Goal: Task Accomplishment & Management: Use online tool/utility

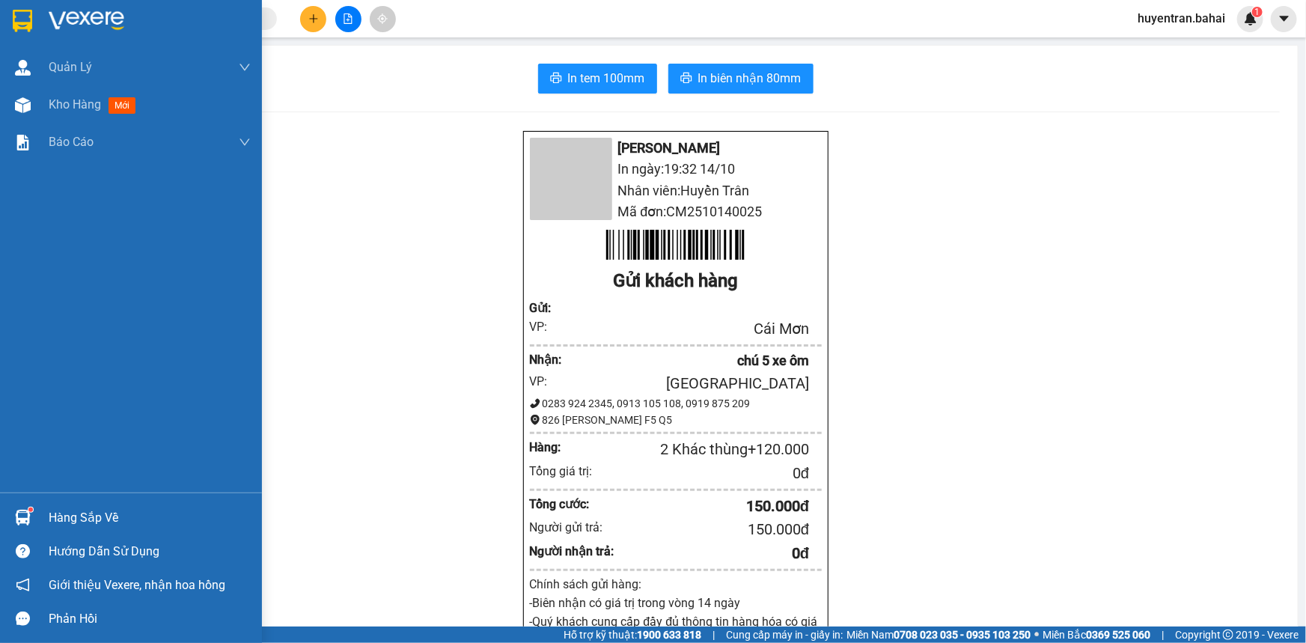
click at [37, 16] on div at bounding box center [131, 24] width 262 height 49
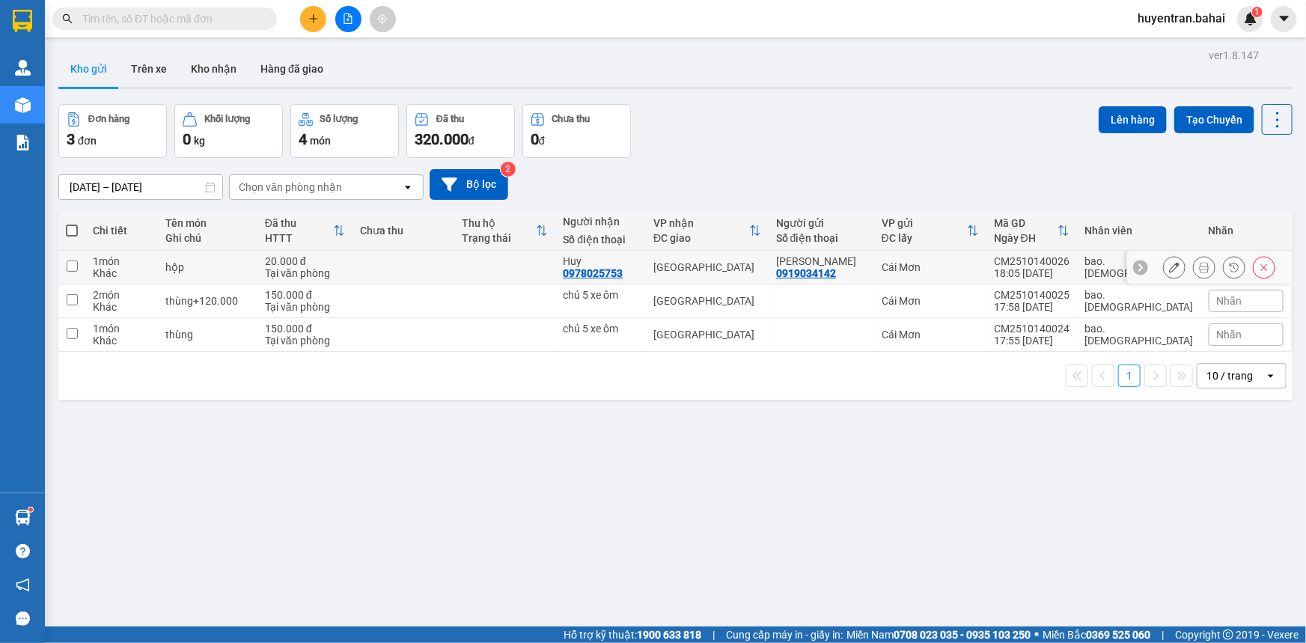
click at [543, 262] on td at bounding box center [504, 268] width 101 height 34
checkbox input "true"
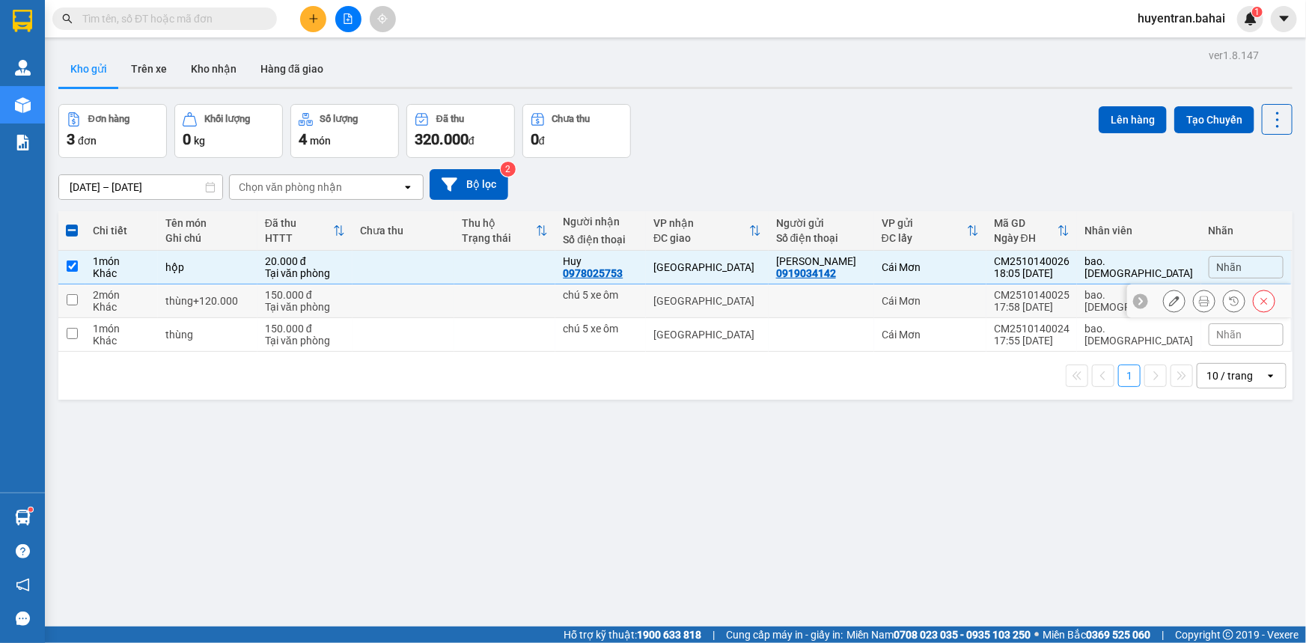
click at [541, 293] on td at bounding box center [504, 301] width 101 height 34
checkbox input "true"
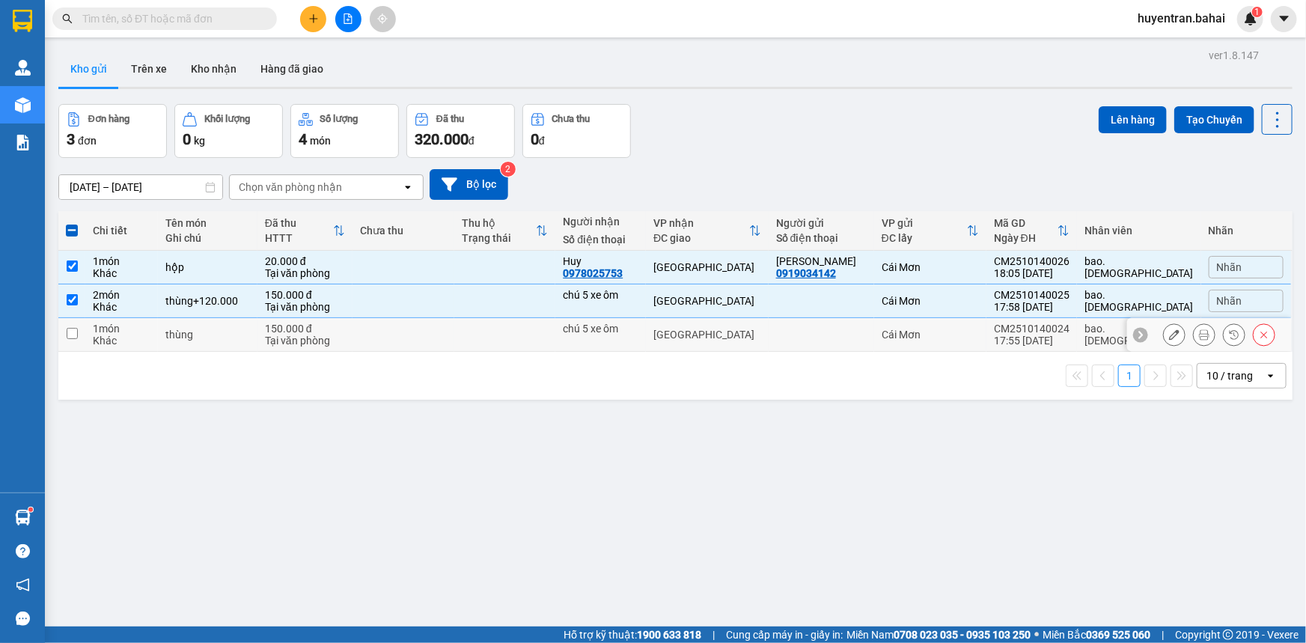
click at [546, 332] on td at bounding box center [504, 335] width 101 height 34
checkbox input "true"
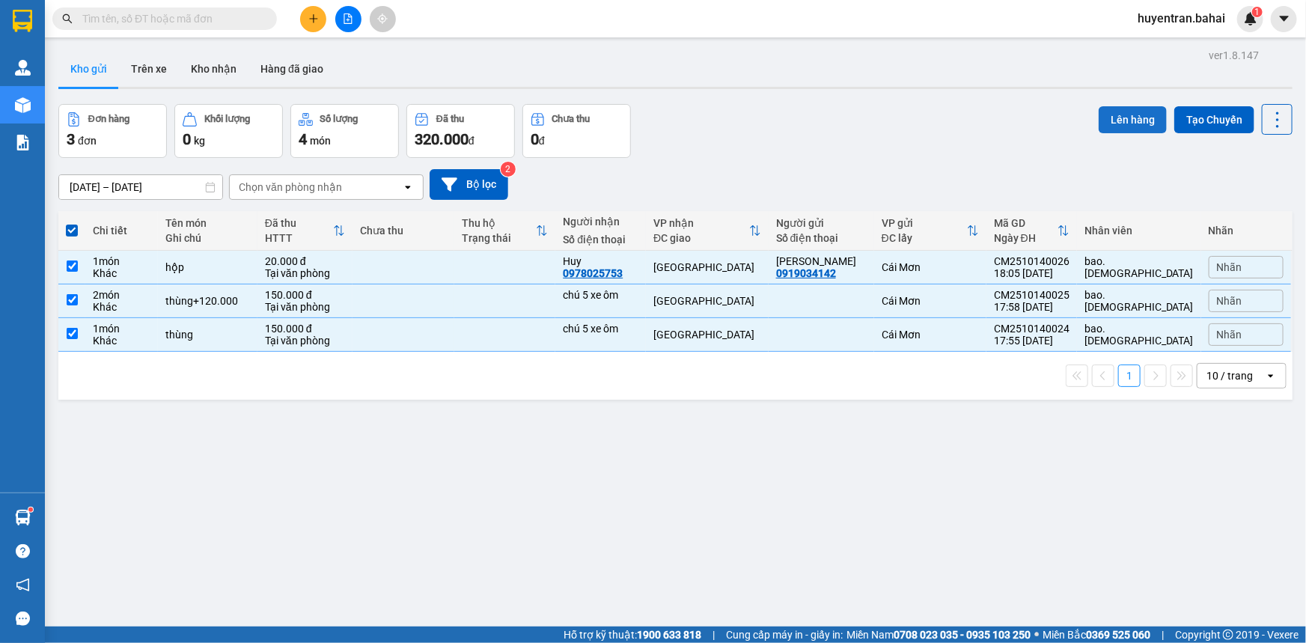
click at [1118, 120] on button "Lên hàng" at bounding box center [1133, 119] width 68 height 27
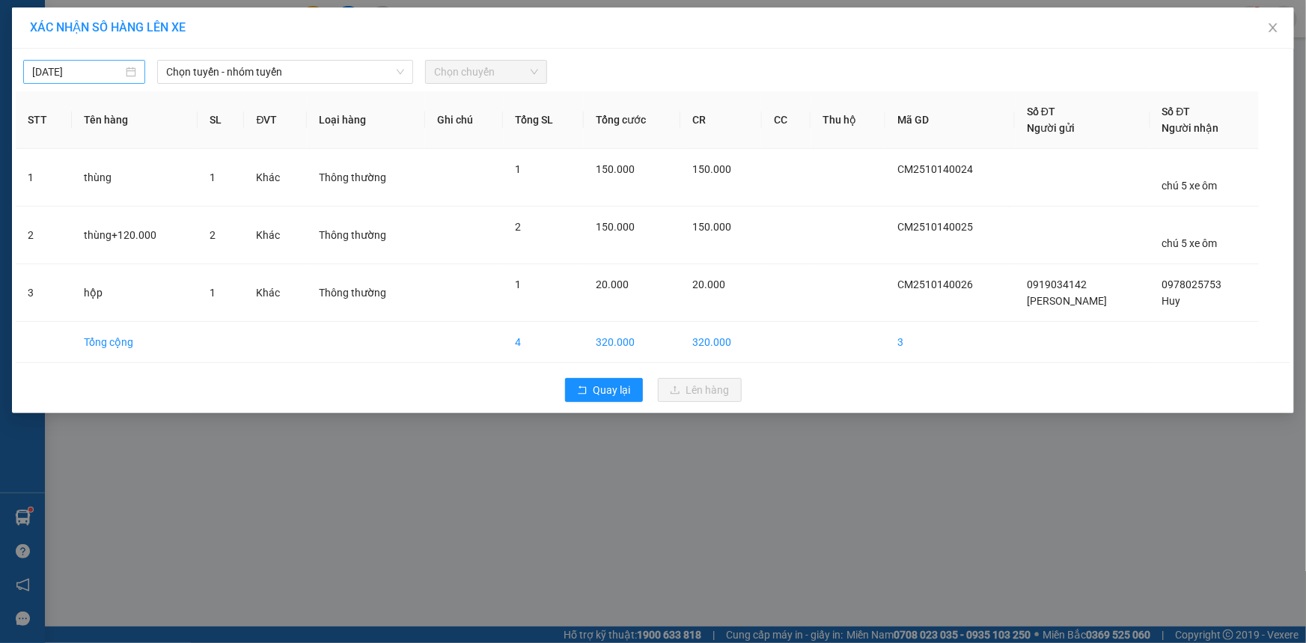
click at [73, 76] on input "[DATE]" at bounding box center [77, 72] width 91 height 16
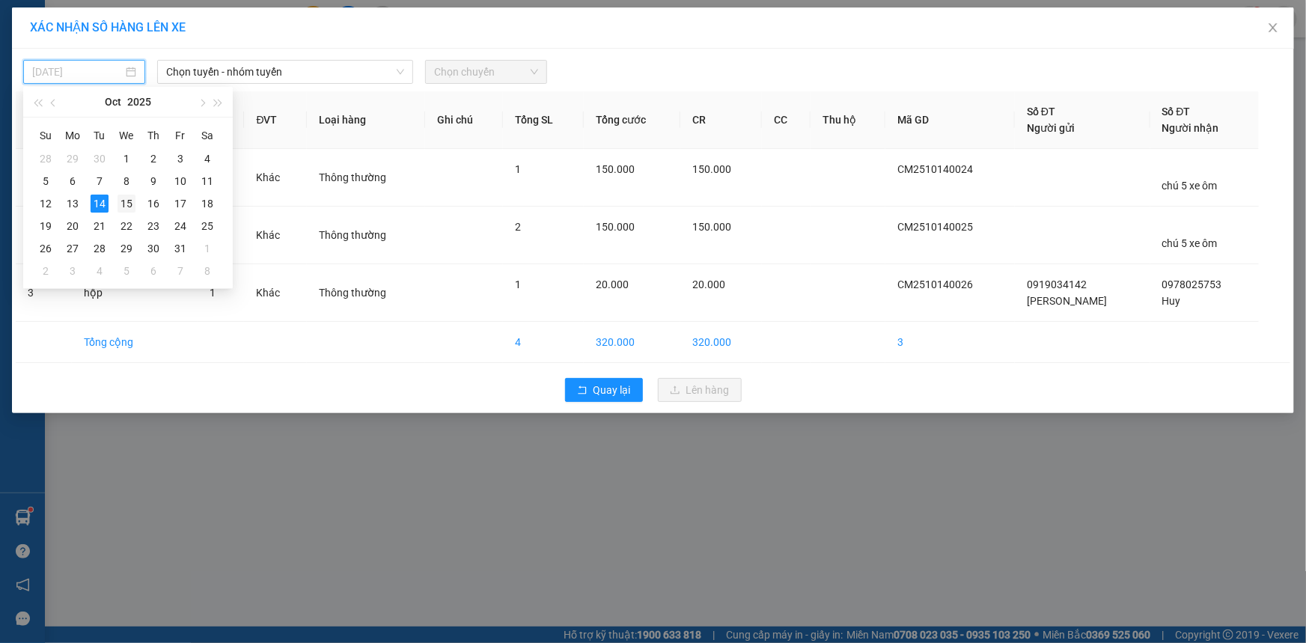
click at [132, 208] on div "15" at bounding box center [126, 204] width 18 height 18
type input "[DATE]"
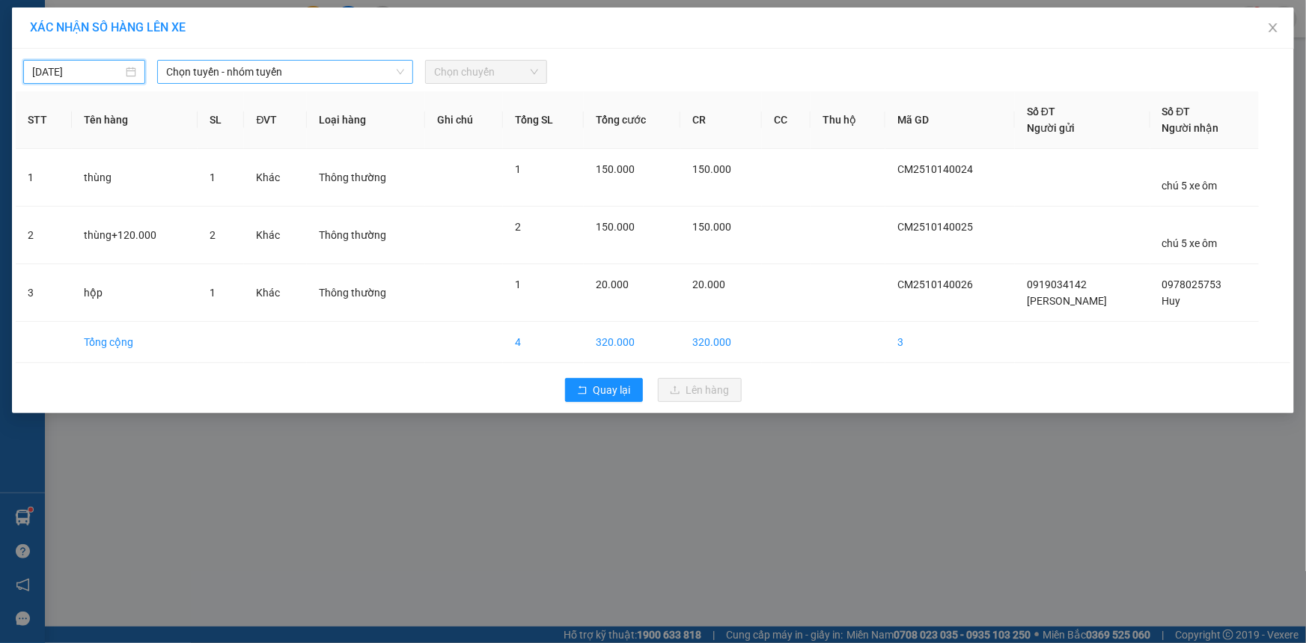
click at [228, 78] on span "Chọn tuyến - nhóm tuyến" at bounding box center [285, 72] width 238 height 22
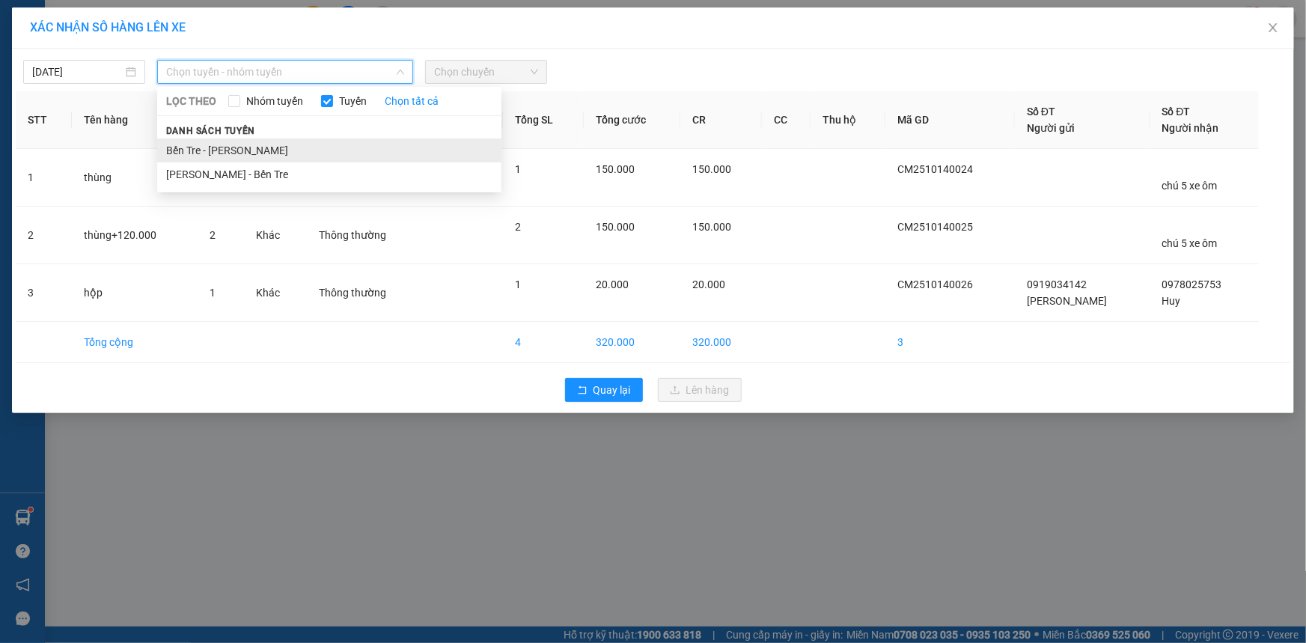
click at [222, 147] on li "Bến Tre - [PERSON_NAME]" at bounding box center [329, 150] width 344 height 24
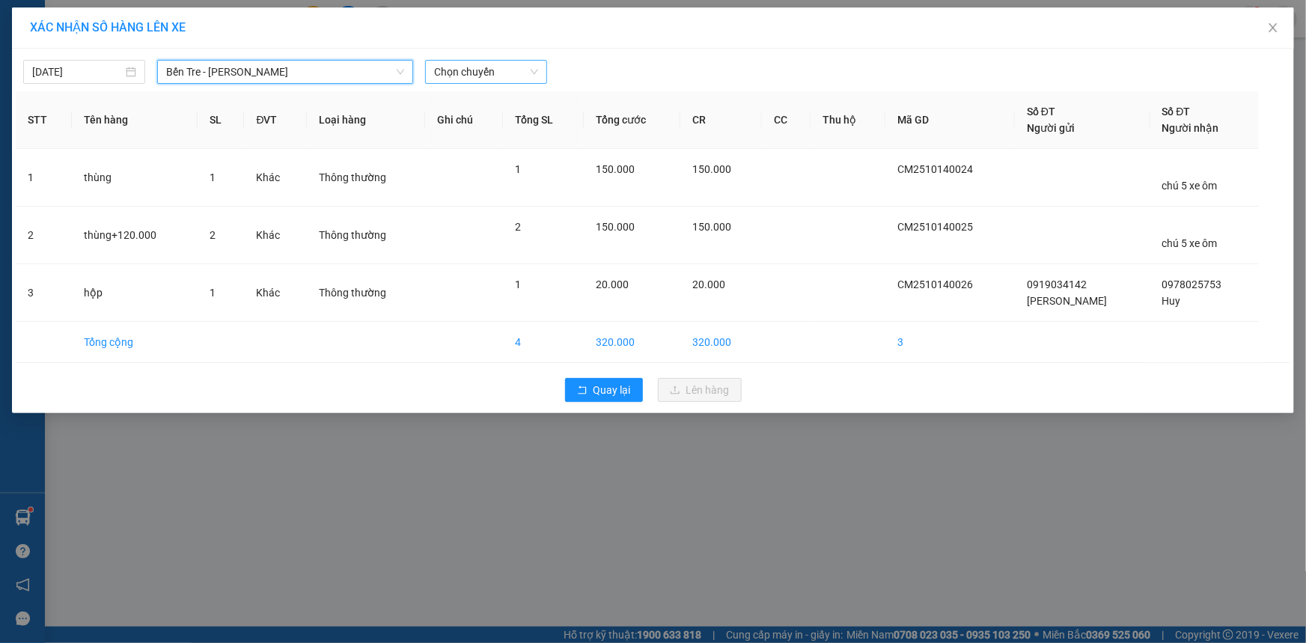
click at [436, 70] on span "Chọn chuyến" at bounding box center [486, 72] width 104 height 22
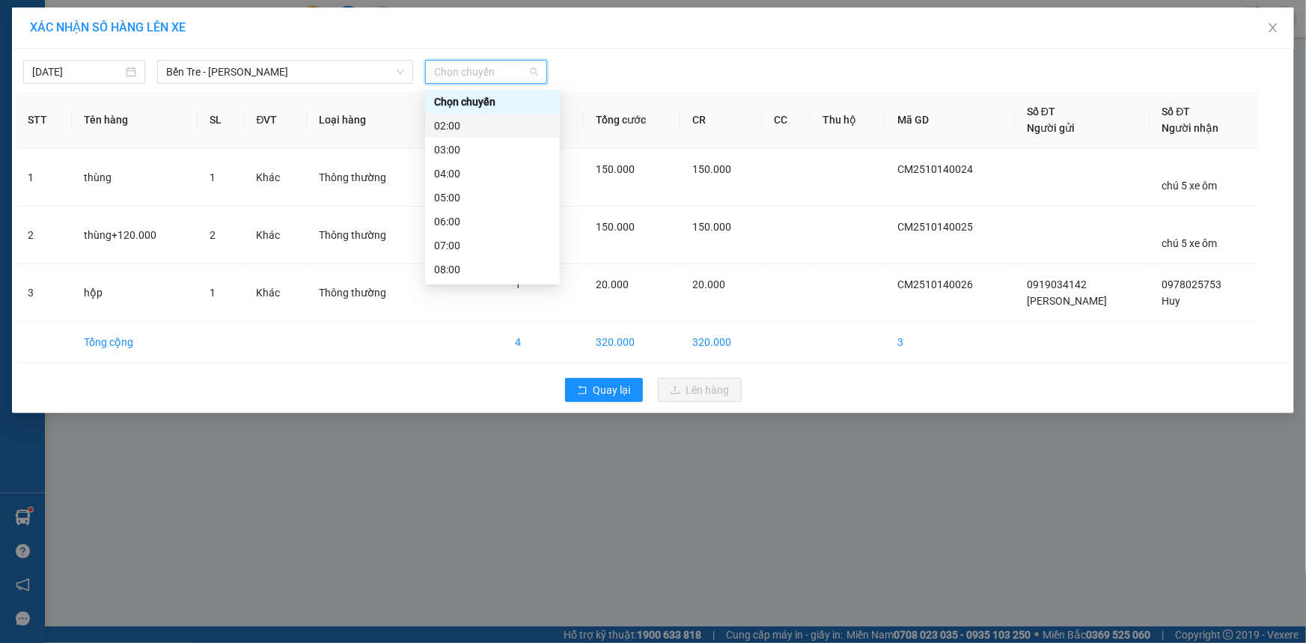
click at [441, 127] on div "02:00" at bounding box center [492, 125] width 117 height 16
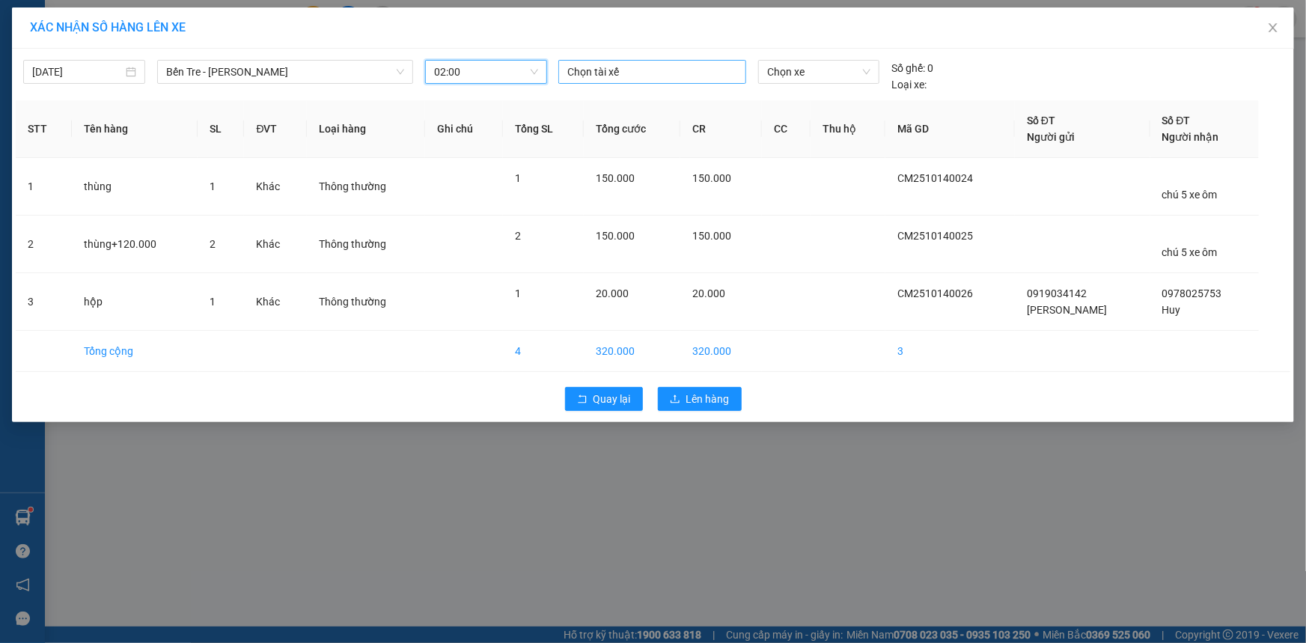
click at [646, 65] on div at bounding box center [652, 72] width 180 height 18
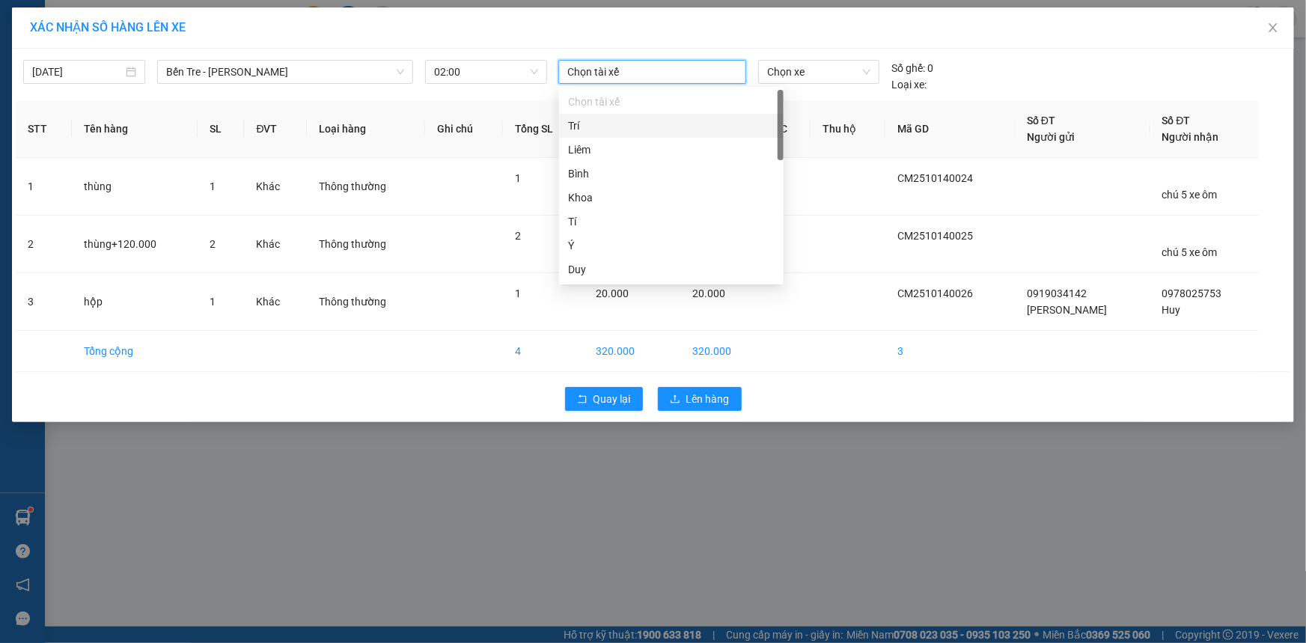
type input "B"
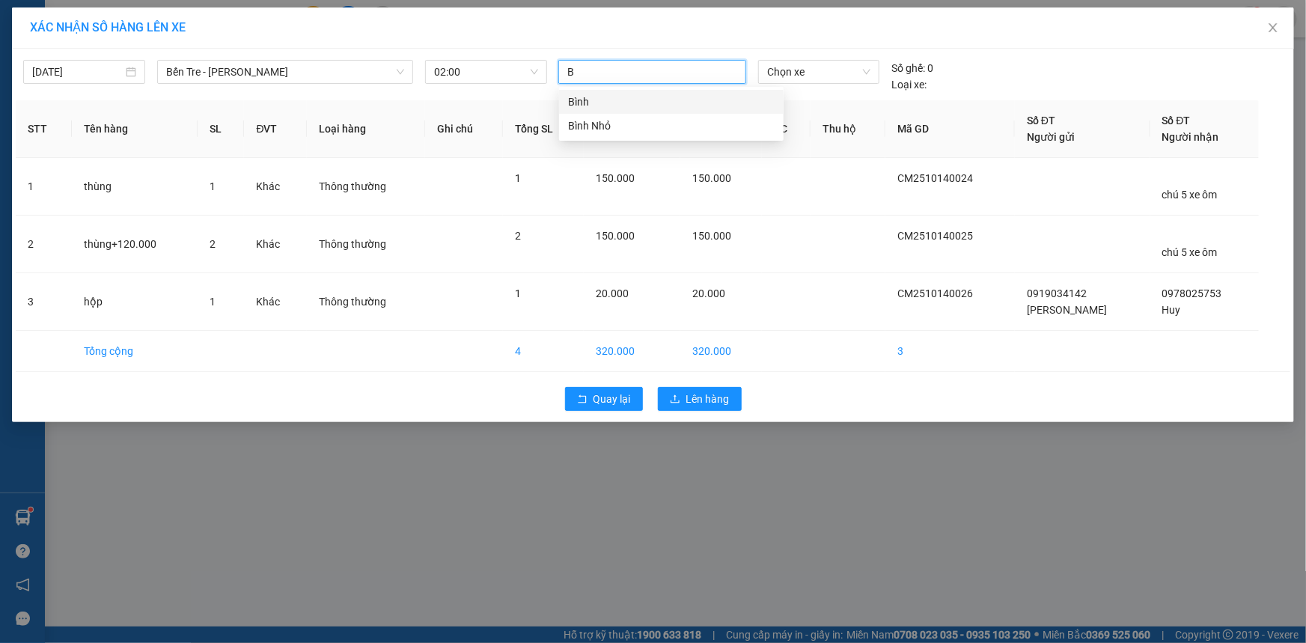
click at [680, 107] on div "Bình" at bounding box center [671, 102] width 207 height 16
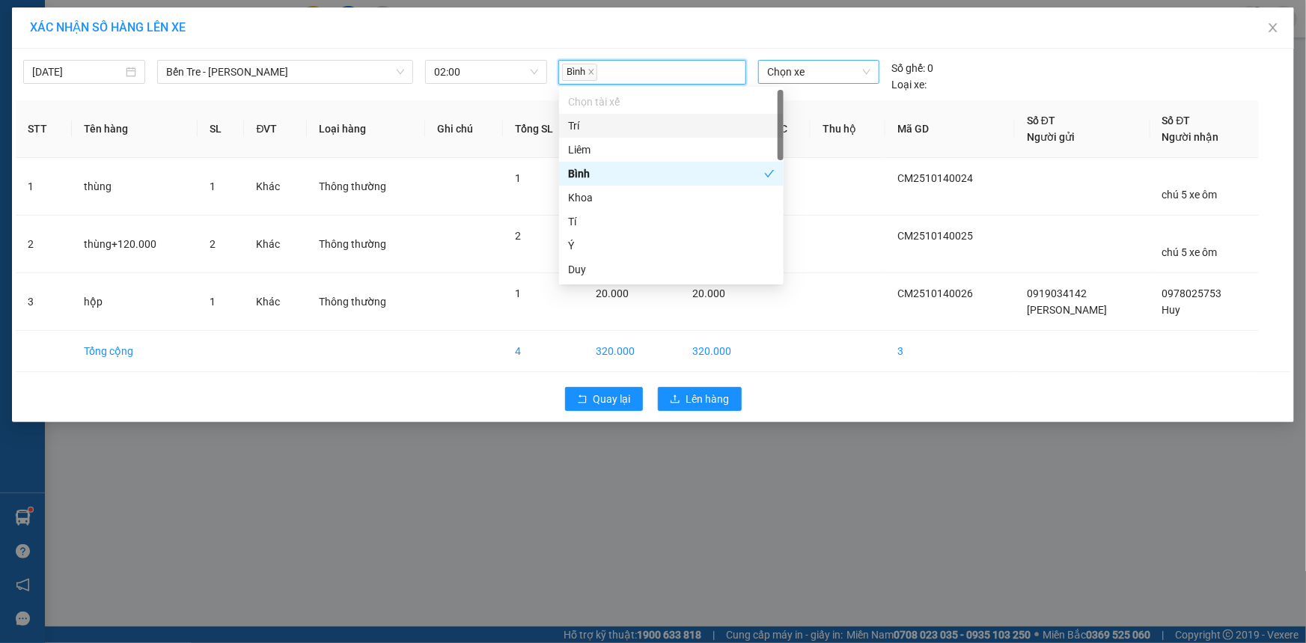
click at [835, 70] on span "Chọn xe" at bounding box center [818, 72] width 103 height 22
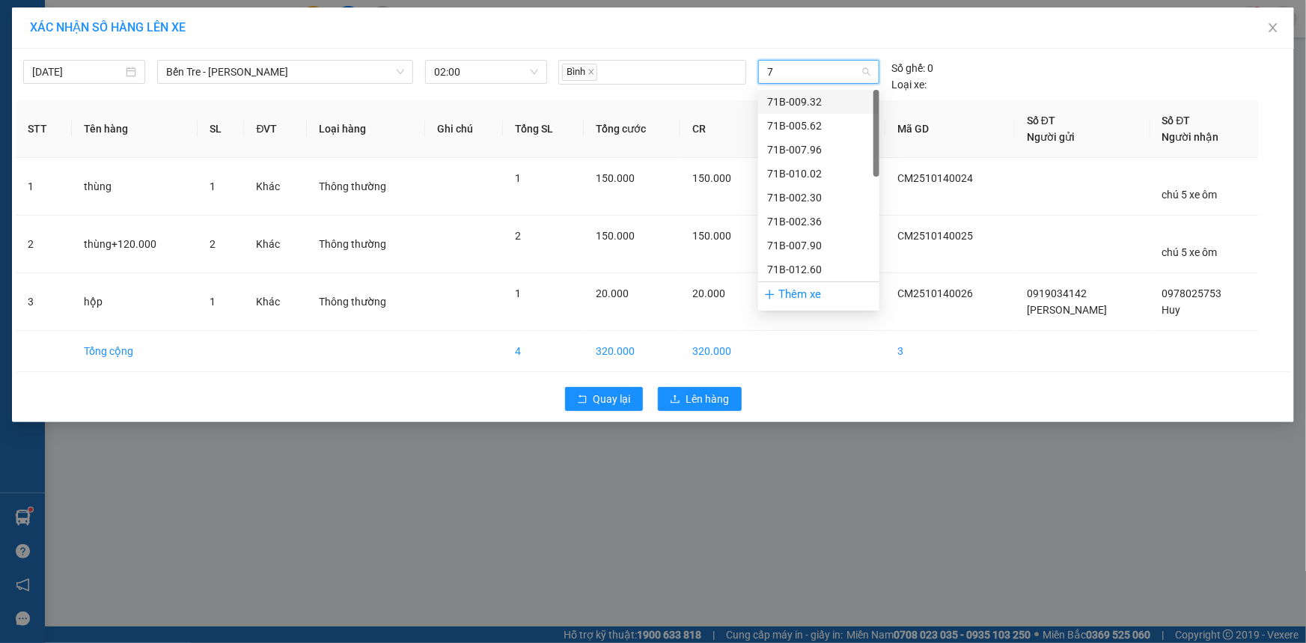
type input "77"
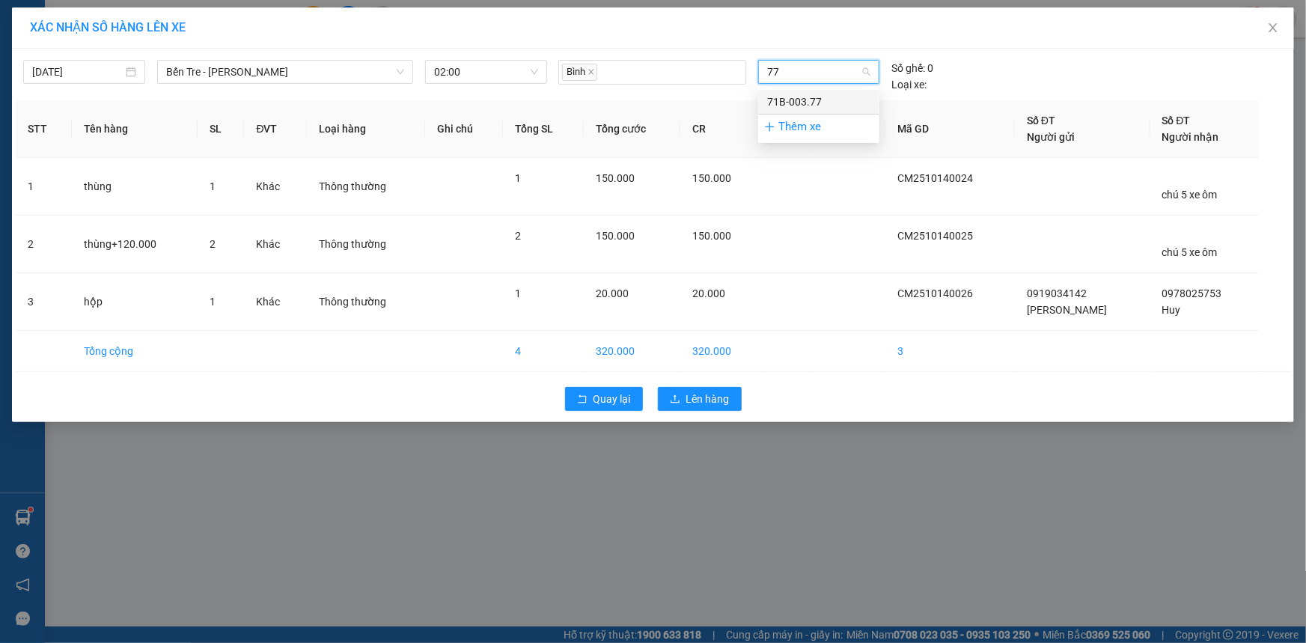
click at [812, 108] on div "71B-003.77" at bounding box center [818, 102] width 103 height 16
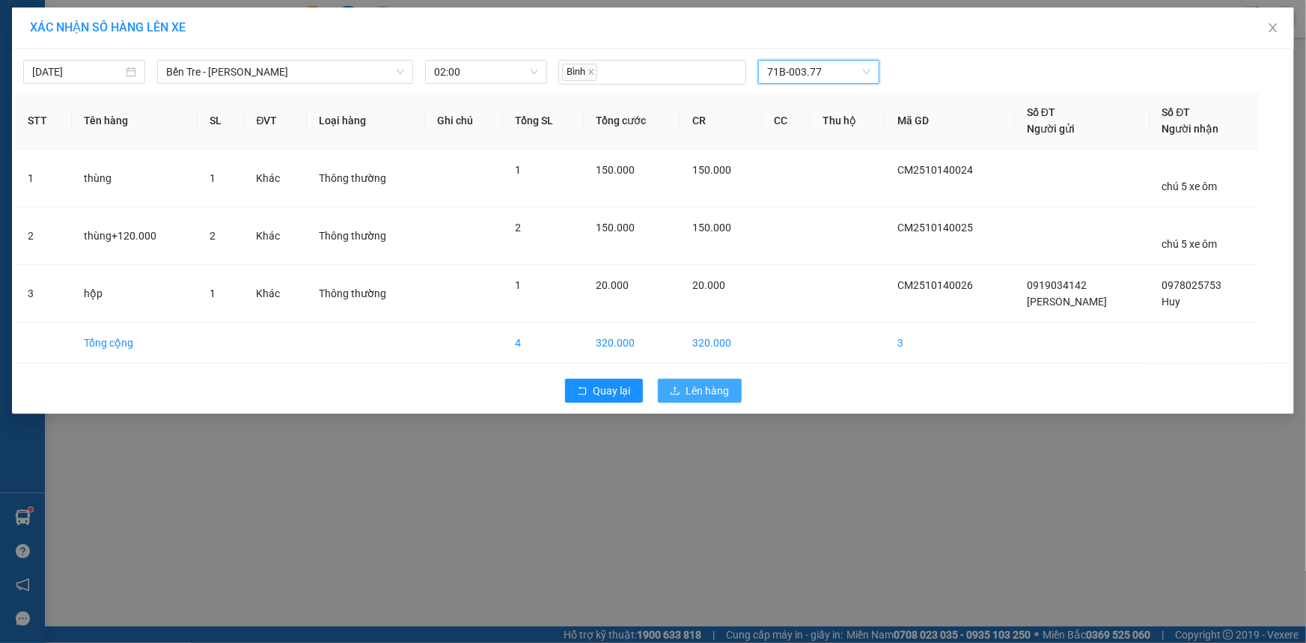
click at [700, 385] on span "Lên hàng" at bounding box center [707, 390] width 43 height 16
